Goal: Contribute content: Contribute content

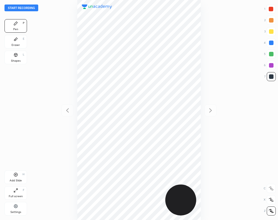
scroll to position [220, 188]
click at [32, 7] on button "Start recording" at bounding box center [21, 7] width 34 height 7
click at [13, 40] on div "Eraser E" at bounding box center [15, 41] width 22 height 13
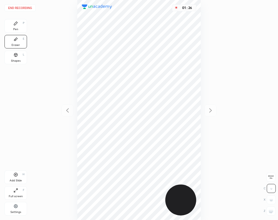
click at [22, 26] on div "Pen P" at bounding box center [15, 25] width 22 height 13
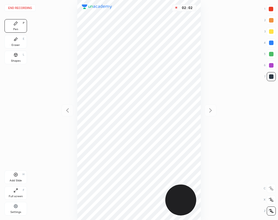
click at [24, 179] on div "Add Slide H" at bounding box center [15, 176] width 22 height 13
click at [201, 73] on div "02 : 33" at bounding box center [139, 110] width 188 height 220
click at [18, 40] on div "Eraser E" at bounding box center [15, 41] width 22 height 13
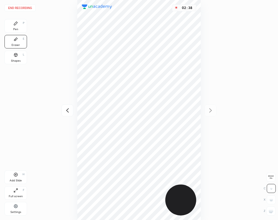
click at [13, 25] on icon at bounding box center [15, 23] width 4 height 4
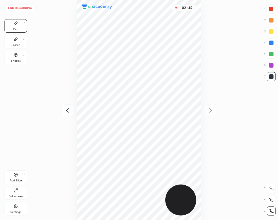
click at [202, 83] on div "02 : 45" at bounding box center [139, 110] width 188 height 220
click at [201, 171] on div "03 : 21" at bounding box center [139, 110] width 188 height 220
click at [15, 171] on div "Add Slide H" at bounding box center [15, 176] width 22 height 13
click at [21, 40] on div "Eraser E" at bounding box center [15, 41] width 22 height 13
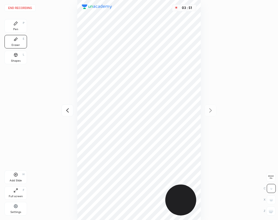
click at [7, 29] on div "Pen P" at bounding box center [15, 25] width 22 height 13
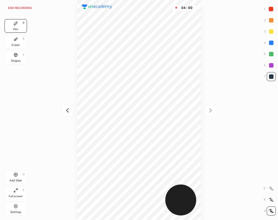
click at [22, 60] on div "Shapes L" at bounding box center [15, 57] width 22 height 13
click at [25, 28] on div "Pen P" at bounding box center [15, 25] width 22 height 13
click at [65, 109] on icon at bounding box center [67, 110] width 7 height 7
click at [22, 59] on div "Shapes L" at bounding box center [15, 57] width 22 height 13
click at [211, 107] on icon at bounding box center [210, 110] width 7 height 7
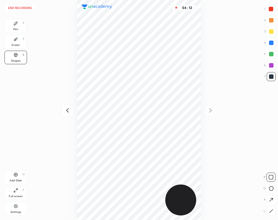
click at [12, 22] on div "Pen P" at bounding box center [15, 25] width 22 height 13
click at [16, 47] on div "Eraser E" at bounding box center [15, 41] width 22 height 13
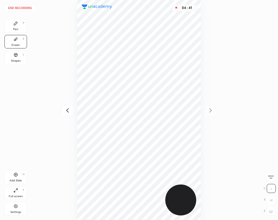
click at [19, 30] on div "Pen P" at bounding box center [15, 25] width 22 height 13
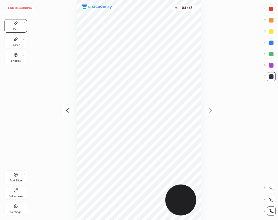
click at [11, 42] on div "Eraser E" at bounding box center [15, 41] width 22 height 13
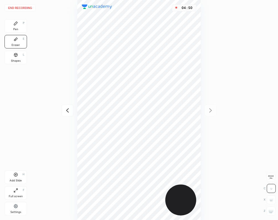
click at [16, 24] on icon at bounding box center [15, 23] width 3 height 3
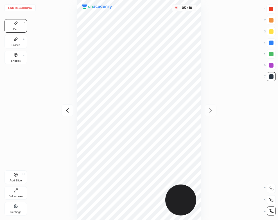
click at [20, 176] on div "Add Slide H" at bounding box center [15, 176] width 22 height 13
click at [17, 42] on div "Eraser E" at bounding box center [15, 41] width 22 height 13
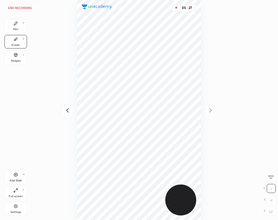
click at [17, 29] on div "Pen" at bounding box center [15, 29] width 5 height 3
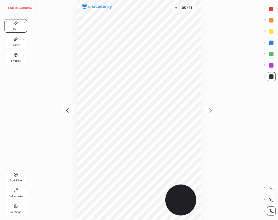
click at [19, 44] on div "Eraser" at bounding box center [16, 45] width 8 height 3
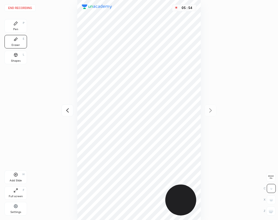
click at [15, 31] on div "Pen" at bounding box center [15, 29] width 5 height 3
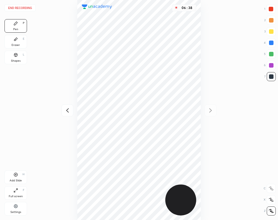
click at [20, 178] on div "Add Slide H" at bounding box center [15, 176] width 22 height 13
click at [63, 109] on div at bounding box center [68, 110] width 12 height 12
click at [211, 115] on div at bounding box center [211, 110] width 12 height 12
click at [24, 9] on button "End recording" at bounding box center [19, 7] width 31 height 7
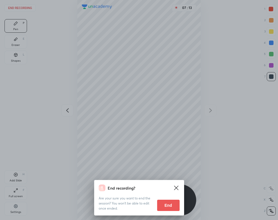
click at [179, 210] on button "End" at bounding box center [168, 204] width 22 height 11
